Goal: Information Seeking & Learning: Learn about a topic

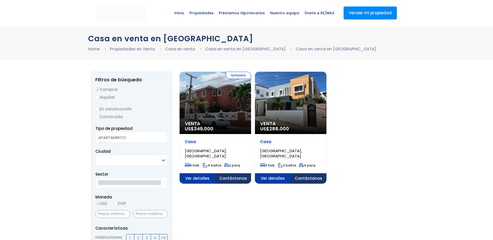
select select
click at [213, 126] on span "288,000" at bounding box center [203, 129] width 19 height 6
click at [216, 179] on span "Ver detalles" at bounding box center [198, 178] width 36 height 10
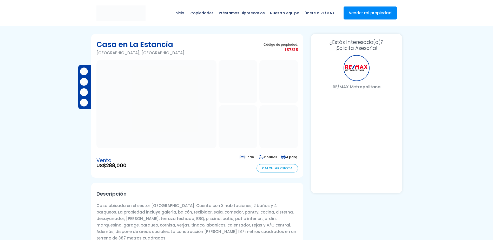
select select "DE"
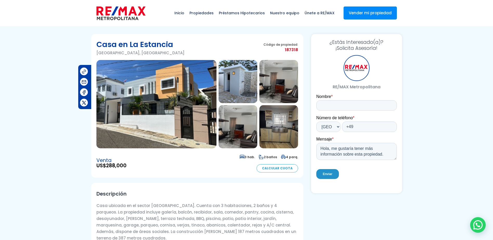
click at [149, 108] on img at bounding box center [156, 104] width 120 height 88
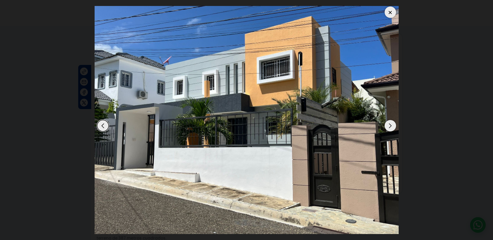
click at [388, 125] on div "Next slide" at bounding box center [390, 125] width 11 height 11
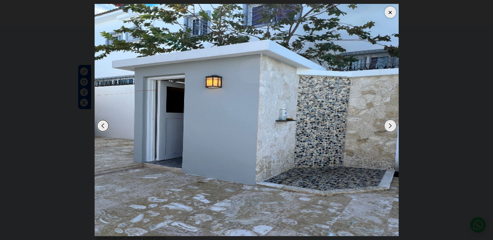
click at [388, 125] on div "Next slide" at bounding box center [390, 125] width 11 height 11
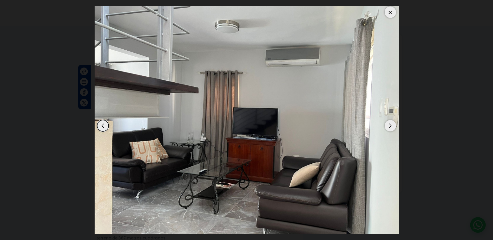
click at [388, 125] on div "Next slide" at bounding box center [390, 125] width 11 height 11
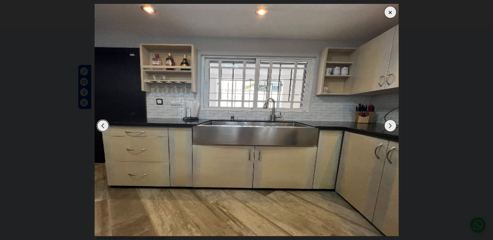
click at [388, 125] on div "Next slide" at bounding box center [390, 125] width 11 height 11
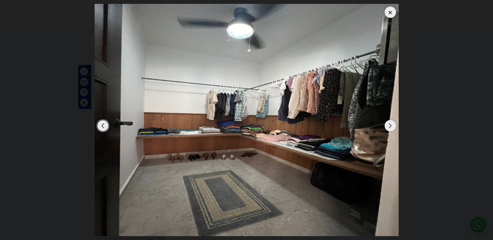
click at [388, 125] on div "Next slide" at bounding box center [390, 125] width 11 height 11
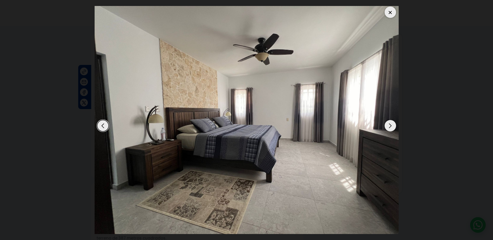
click at [388, 125] on div "Next slide" at bounding box center [390, 125] width 11 height 11
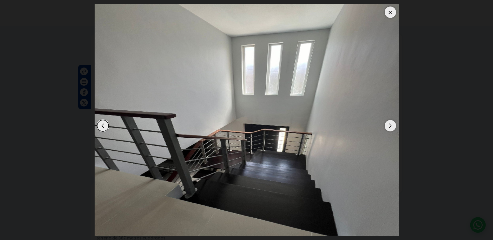
click at [388, 125] on div "Next slide" at bounding box center [390, 125] width 11 height 11
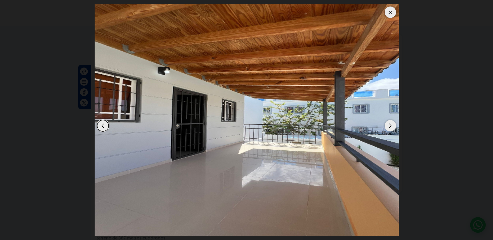
click at [388, 125] on div "Next slide" at bounding box center [390, 125] width 11 height 11
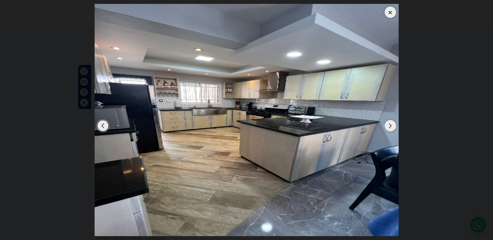
click at [388, 125] on div "Next slide" at bounding box center [390, 125] width 11 height 11
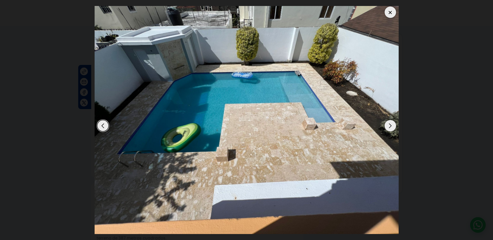
click at [388, 125] on div "Next slide" at bounding box center [390, 125] width 11 height 11
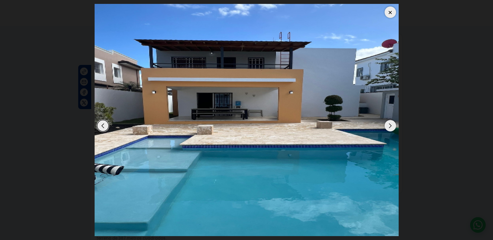
click at [392, 10] on div at bounding box center [390, 11] width 11 height 11
